Goal: Task Accomplishment & Management: Use online tool/utility

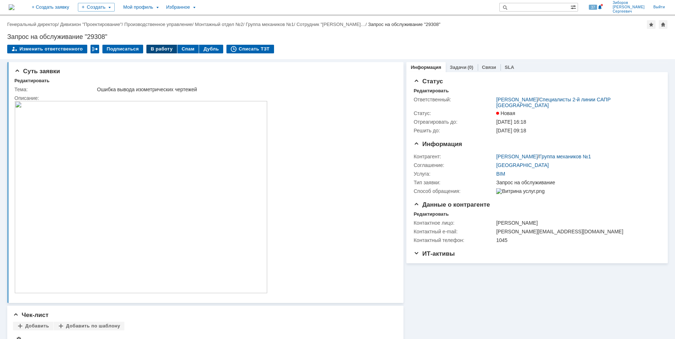
click at [154, 48] on div "В работу" at bounding box center [161, 49] width 31 height 9
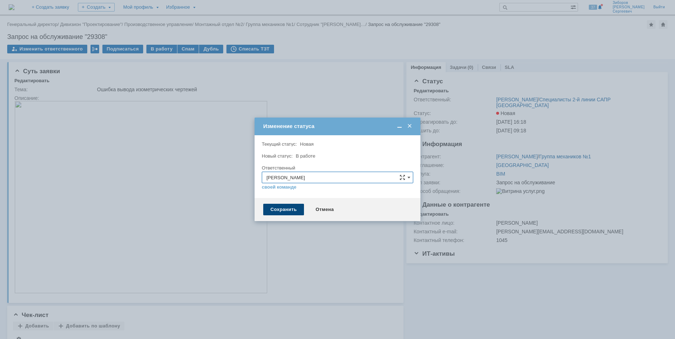
click at [282, 211] on div "Сохранить" at bounding box center [283, 210] width 41 height 12
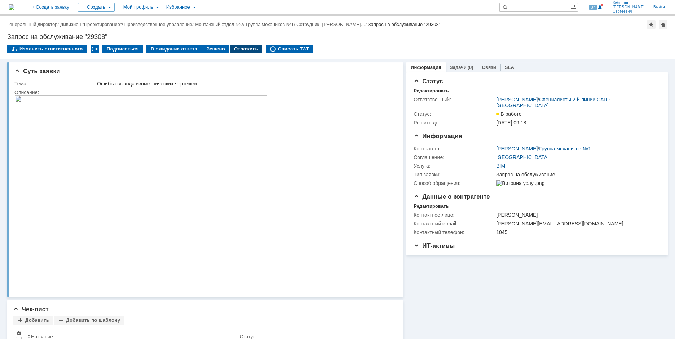
click at [242, 49] on div "Отложить" at bounding box center [246, 49] width 33 height 9
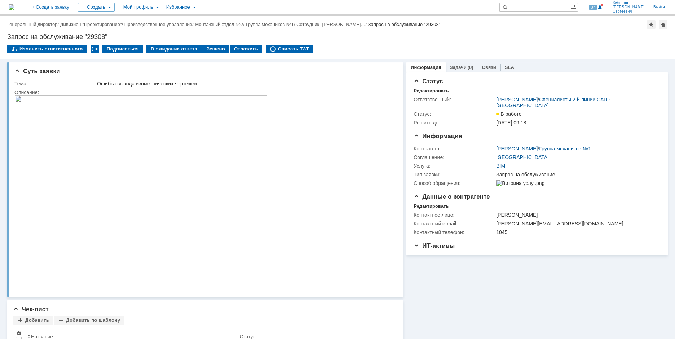
click at [14, 4] on img at bounding box center [12, 7] width 6 height 6
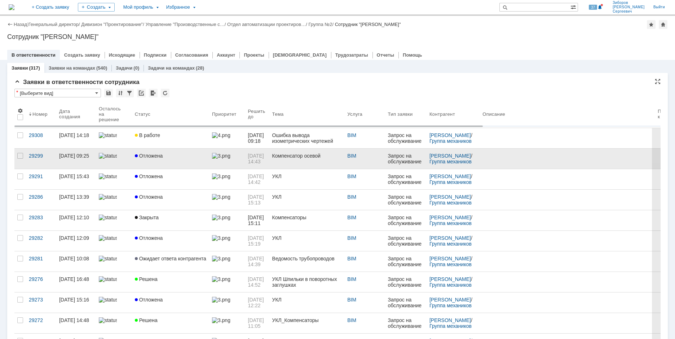
click at [153, 160] on link "Отложена" at bounding box center [170, 159] width 77 height 20
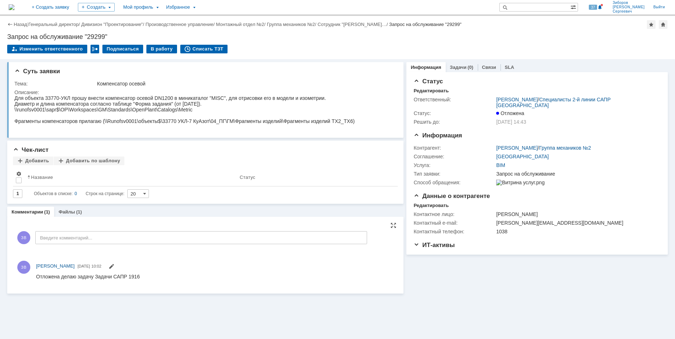
drag, startPoint x: 72, startPoint y: 552, endPoint x: 144, endPoint y: 279, distance: 282.6
drag, startPoint x: 36, startPoint y: 277, endPoint x: 159, endPoint y: 278, distance: 123.0
click at [159, 278] on html "Отложена делаю задачу Задачи САПР 1916" at bounding box center [214, 276] width 357 height 6
copy div "Отложена делаю задачу Задачи САПР 1916"
click at [14, 8] on img at bounding box center [12, 7] width 6 height 6
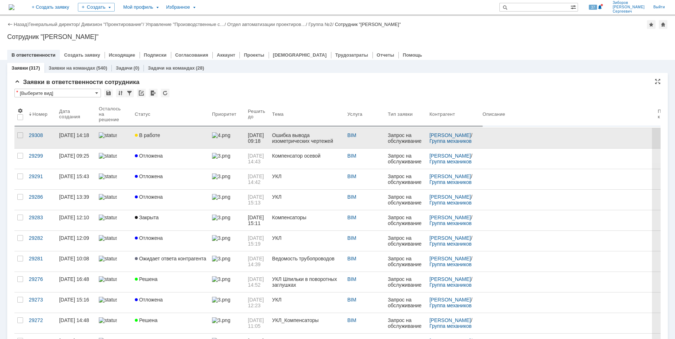
click at [146, 132] on span "В работе" at bounding box center [147, 135] width 25 height 6
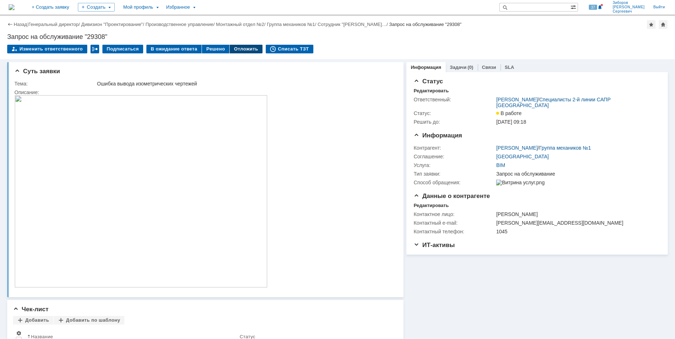
click at [238, 48] on div "Отложить" at bounding box center [246, 49] width 33 height 9
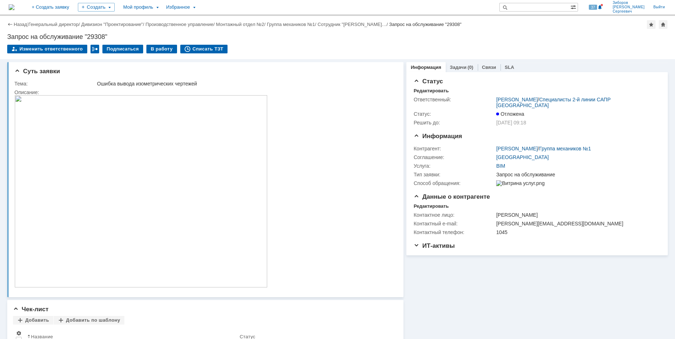
click at [14, 4] on img at bounding box center [12, 7] width 6 height 6
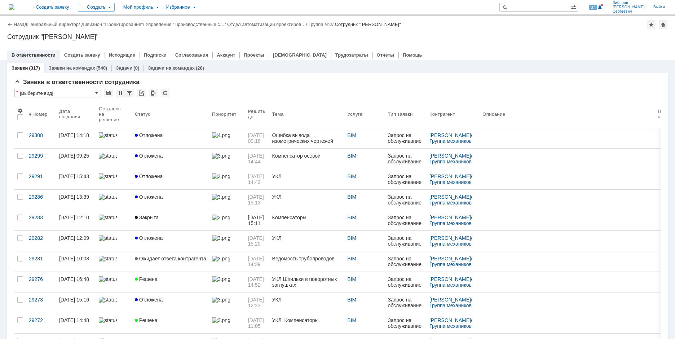
click at [75, 67] on link "Заявки на командах" at bounding box center [72, 67] width 47 height 5
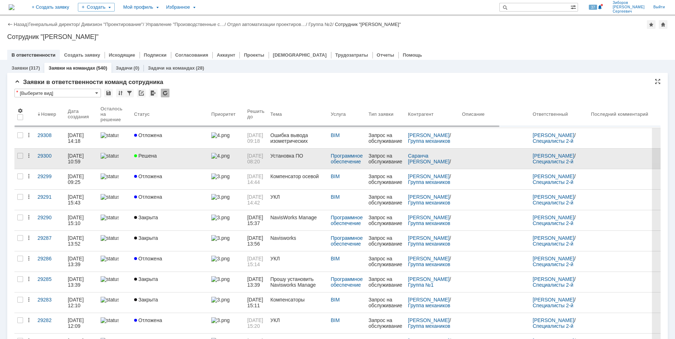
click at [163, 156] on div "Решена" at bounding box center [169, 156] width 71 height 6
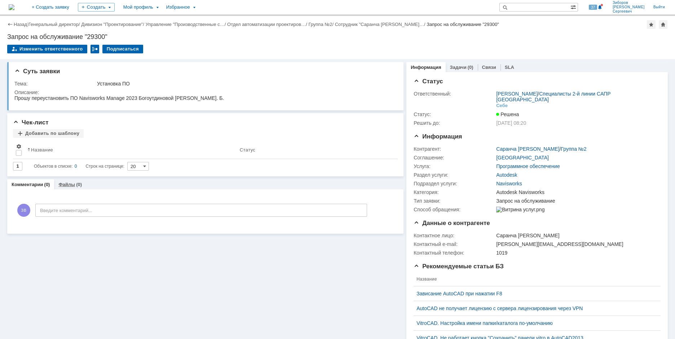
click at [67, 186] on link "Файлы" at bounding box center [66, 184] width 17 height 5
click at [35, 185] on link "Комментарии" at bounding box center [28, 184] width 32 height 5
